Goal: Task Accomplishment & Management: Manage account settings

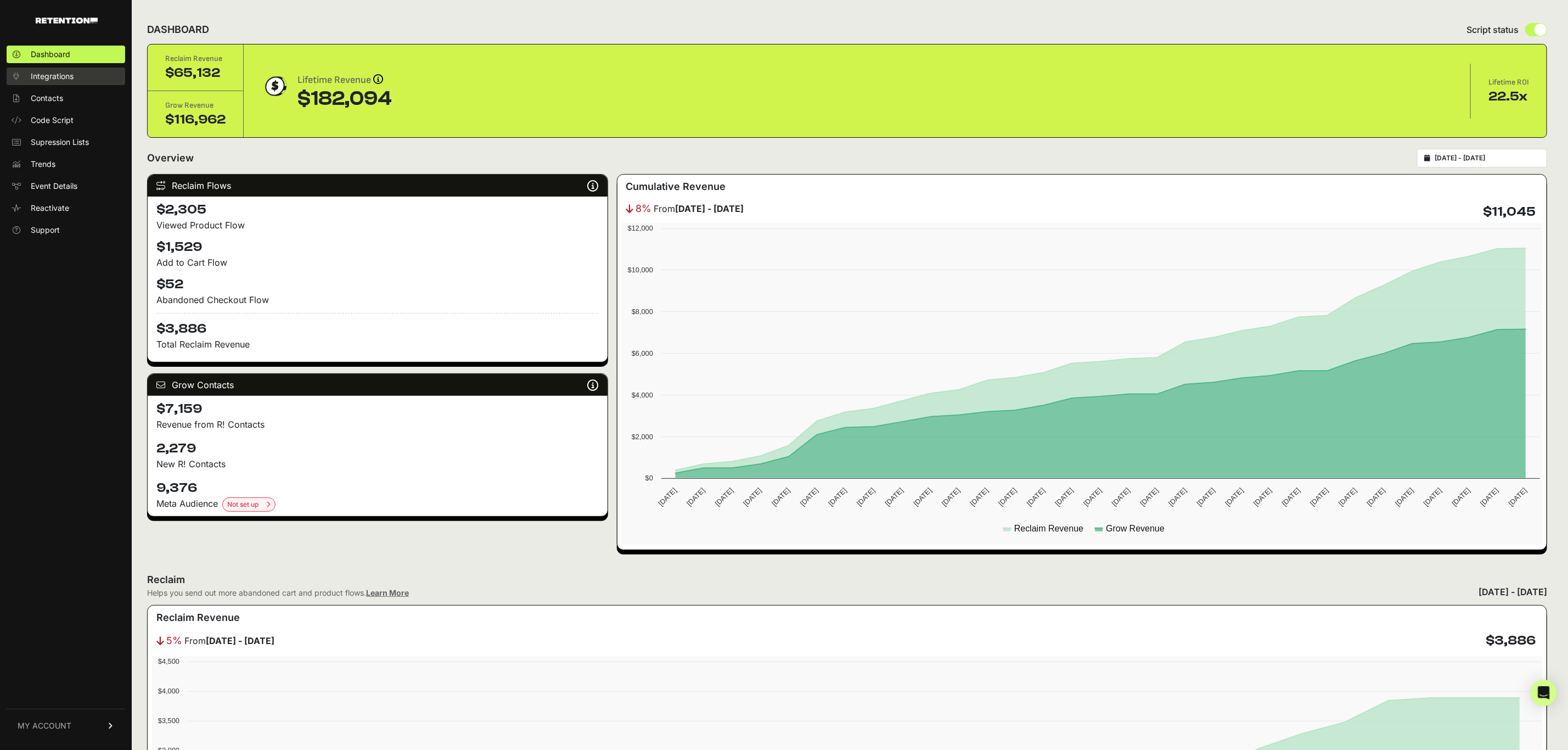
click at [62, 79] on span "Integrations" at bounding box center [52, 76] width 43 height 11
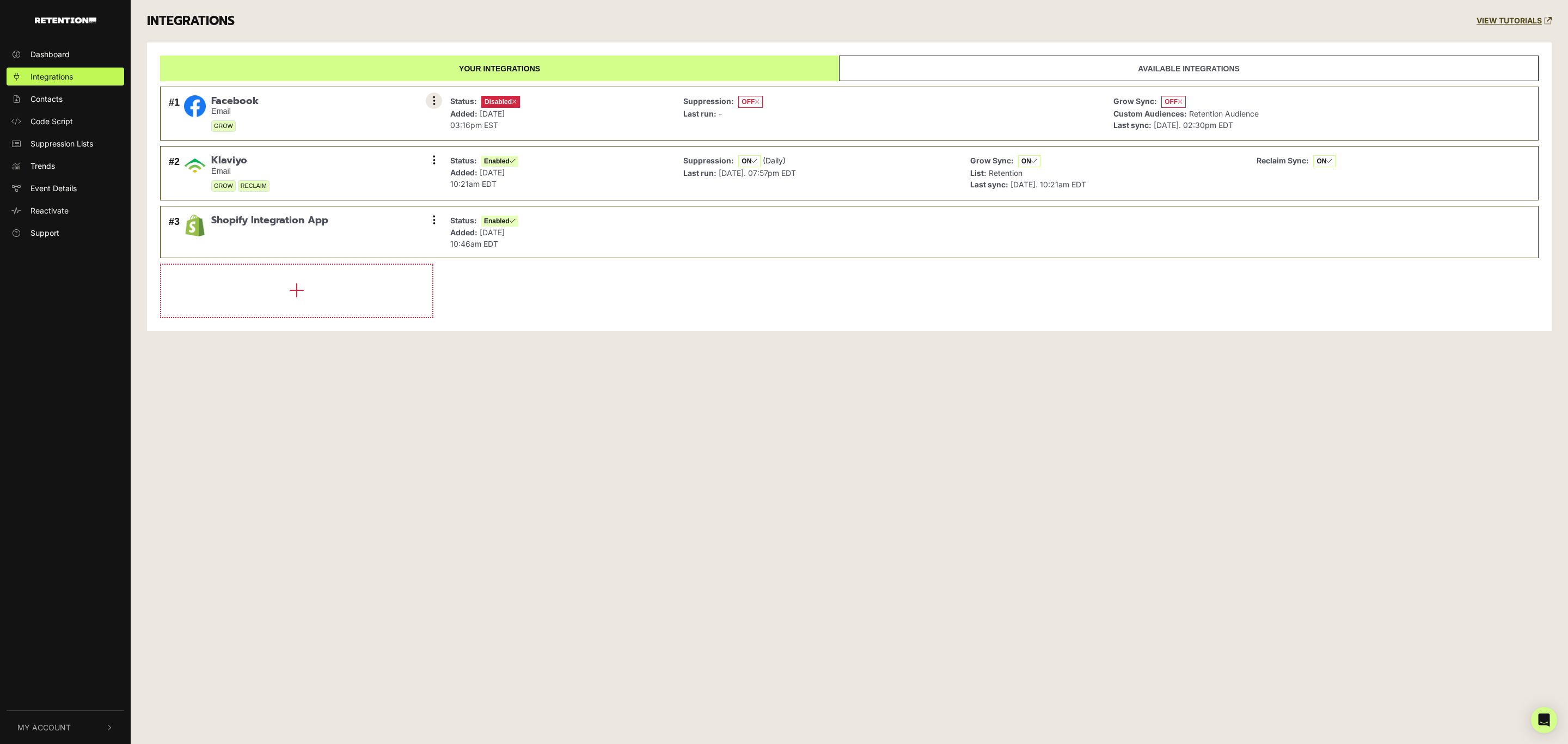
click at [436, 101] on button at bounding box center [434, 101] width 16 height 16
click at [351, 149] on link "Enable" at bounding box center [367, 149] width 103 height 25
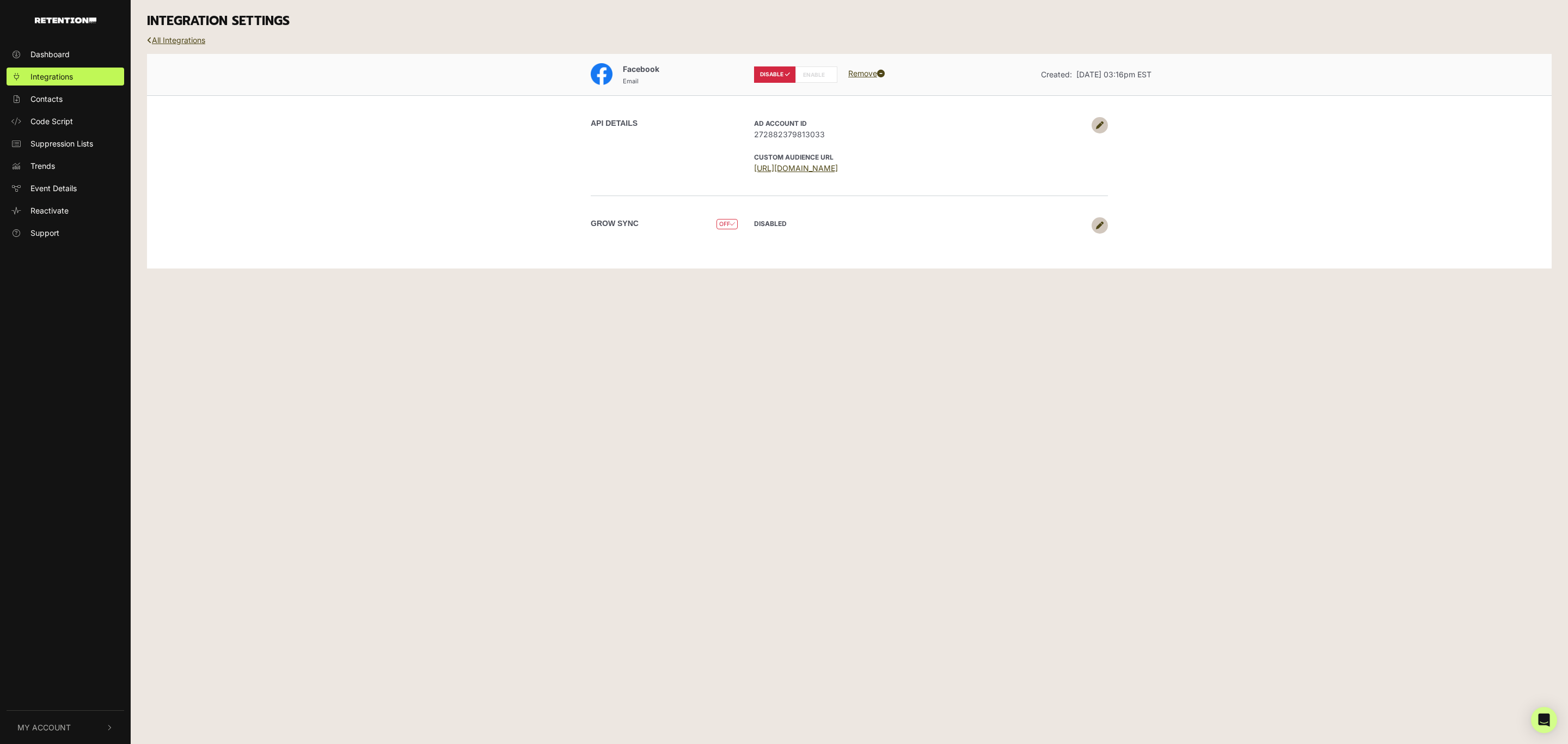
click at [815, 77] on label "ENABLE" at bounding box center [817, 74] width 42 height 16
click at [1097, 122] on icon at bounding box center [1099, 125] width 7 height 7
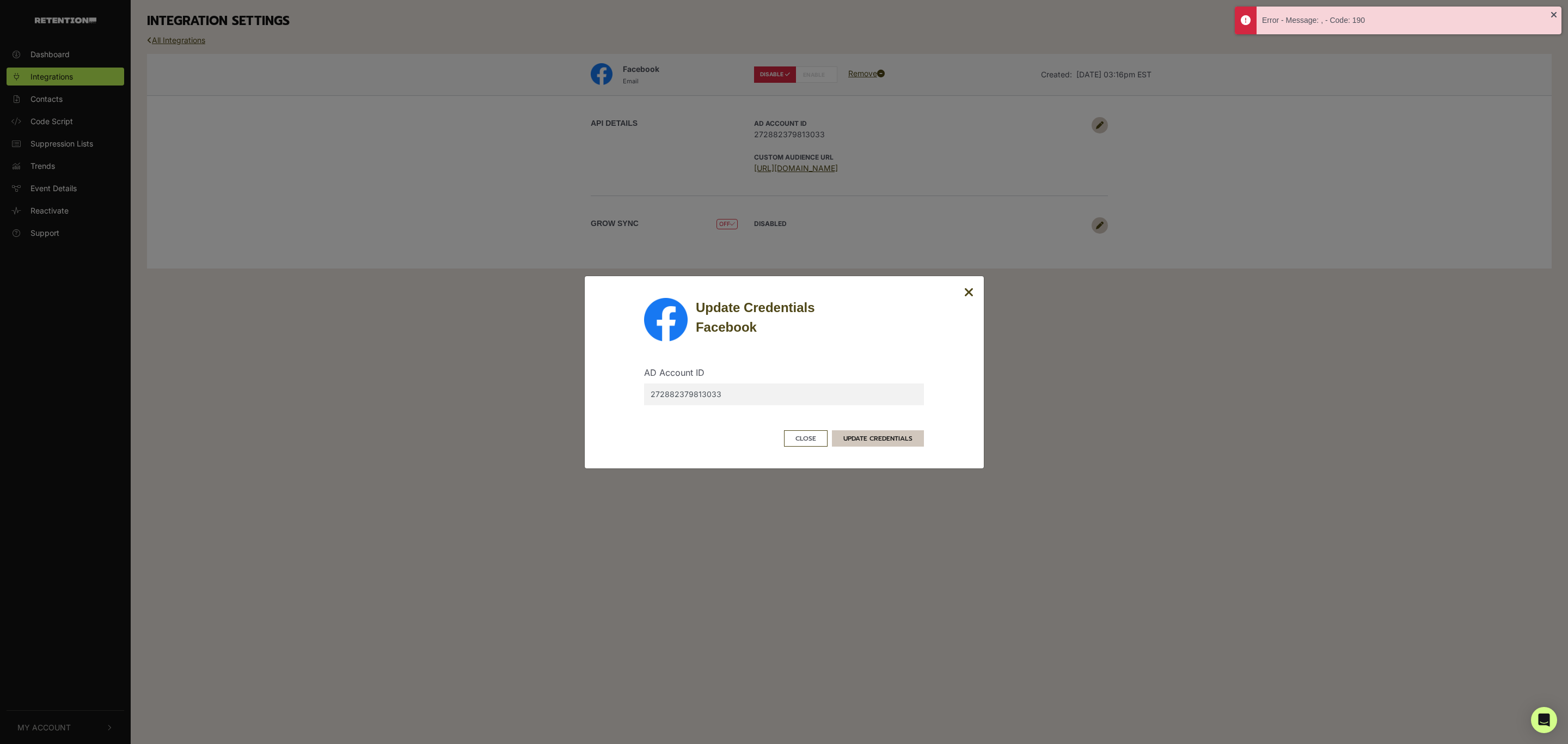
click at [912, 438] on button "UPDATE CREDENTIALS" at bounding box center [878, 438] width 92 height 16
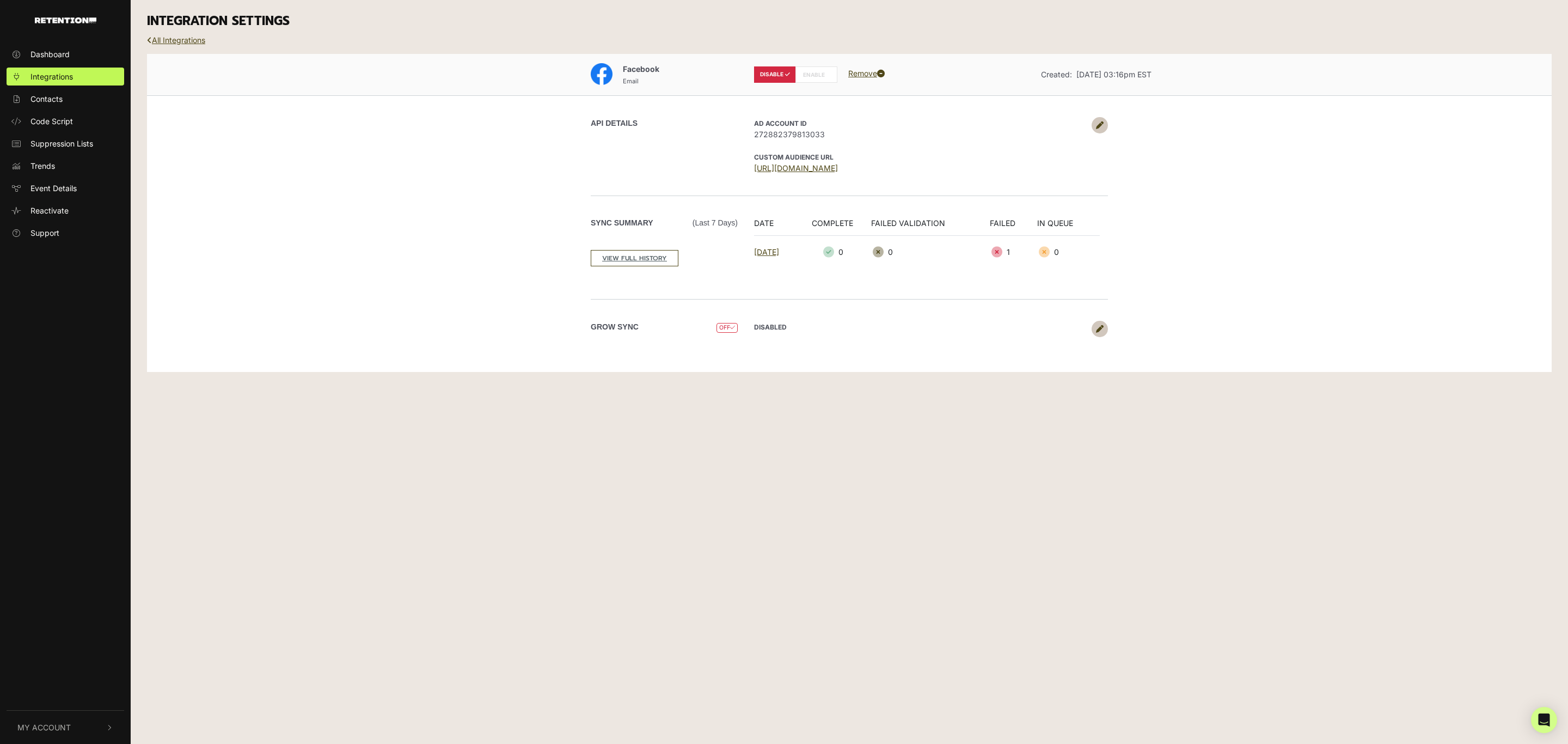
click at [817, 69] on label "ENABLE" at bounding box center [817, 74] width 42 height 16
radio input "false"
radio input "true"
